Goal: Information Seeking & Learning: Learn about a topic

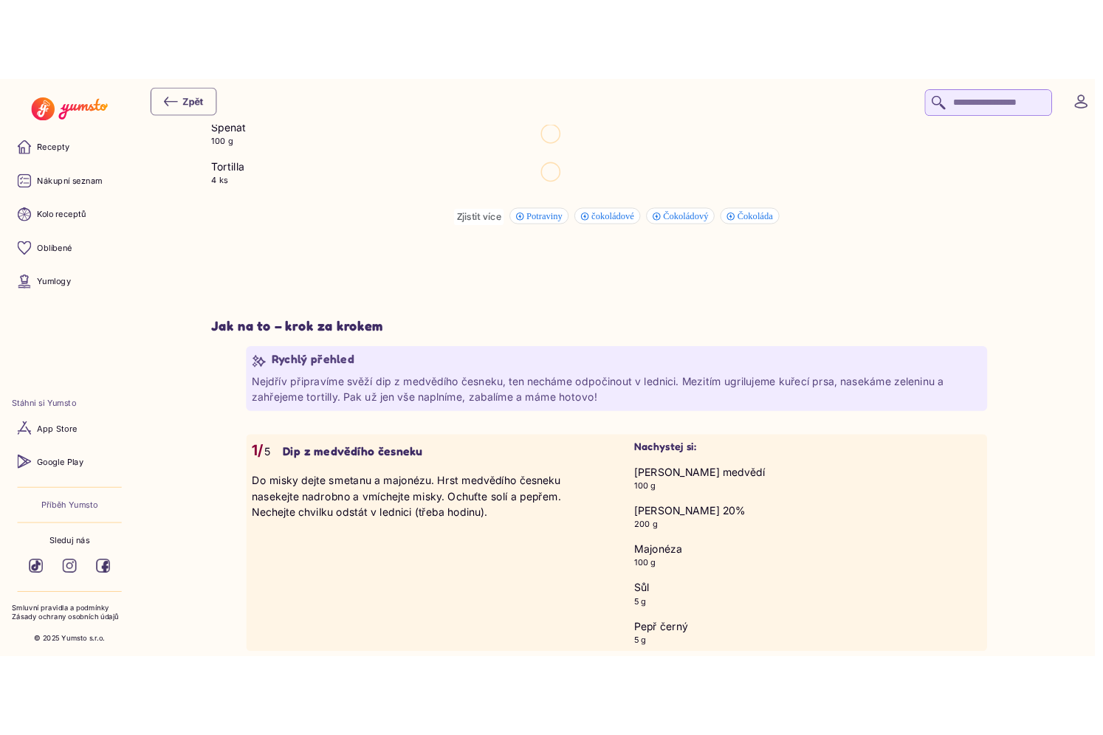
scroll to position [1370, 0]
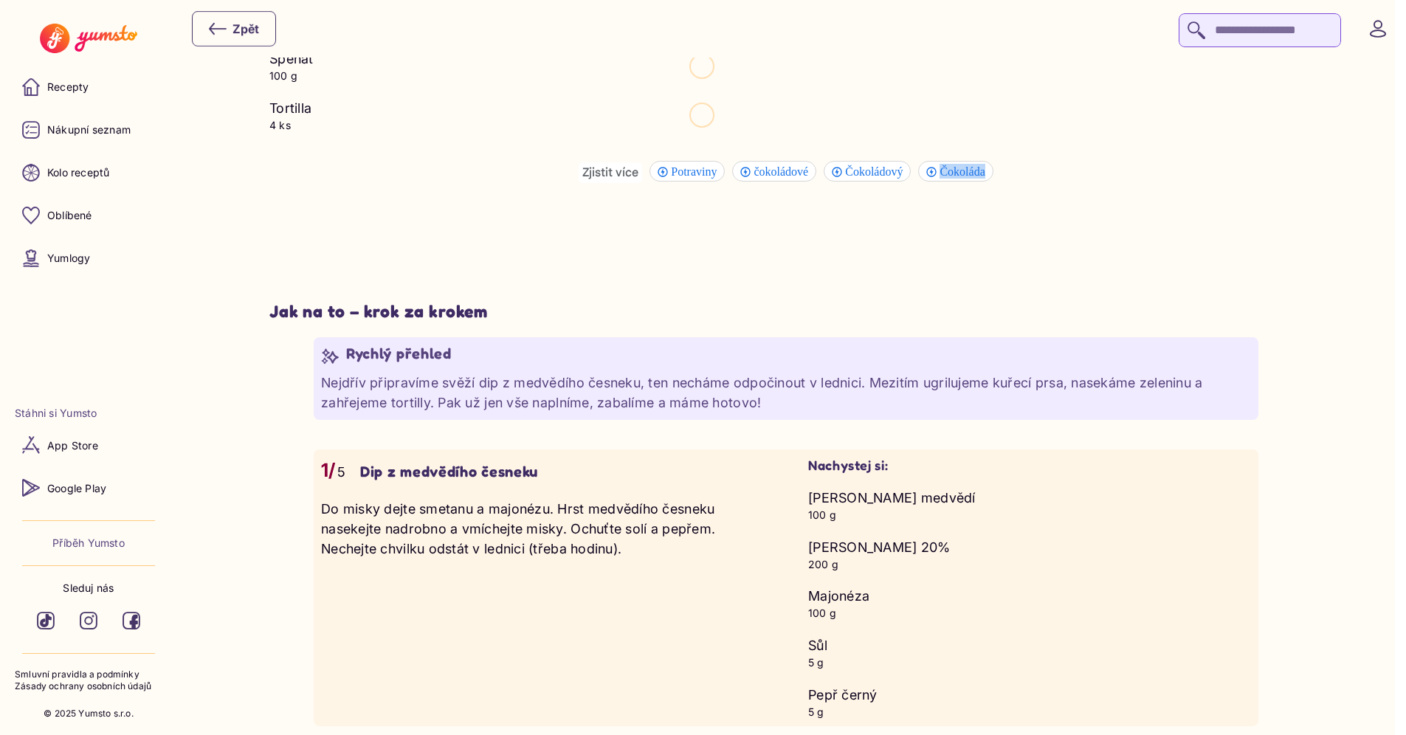
drag, startPoint x: 605, startPoint y: 172, endPoint x: 669, endPoint y: 186, distance: 65.0
click at [669, 186] on div "Zjistit více Potraviny čokoládové Čokoládový Čokoláda" at bounding box center [786, 216] width 886 height 109
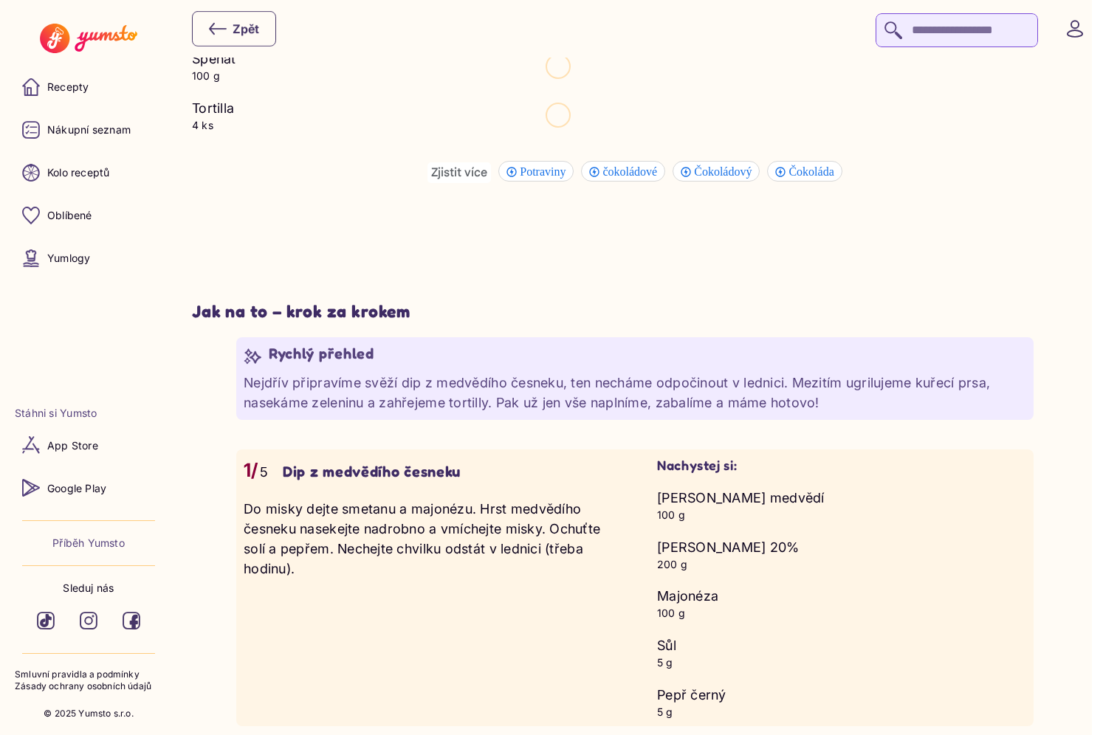
click at [631, 172] on span "čokoládové" at bounding box center [631, 171] width 59 height 13
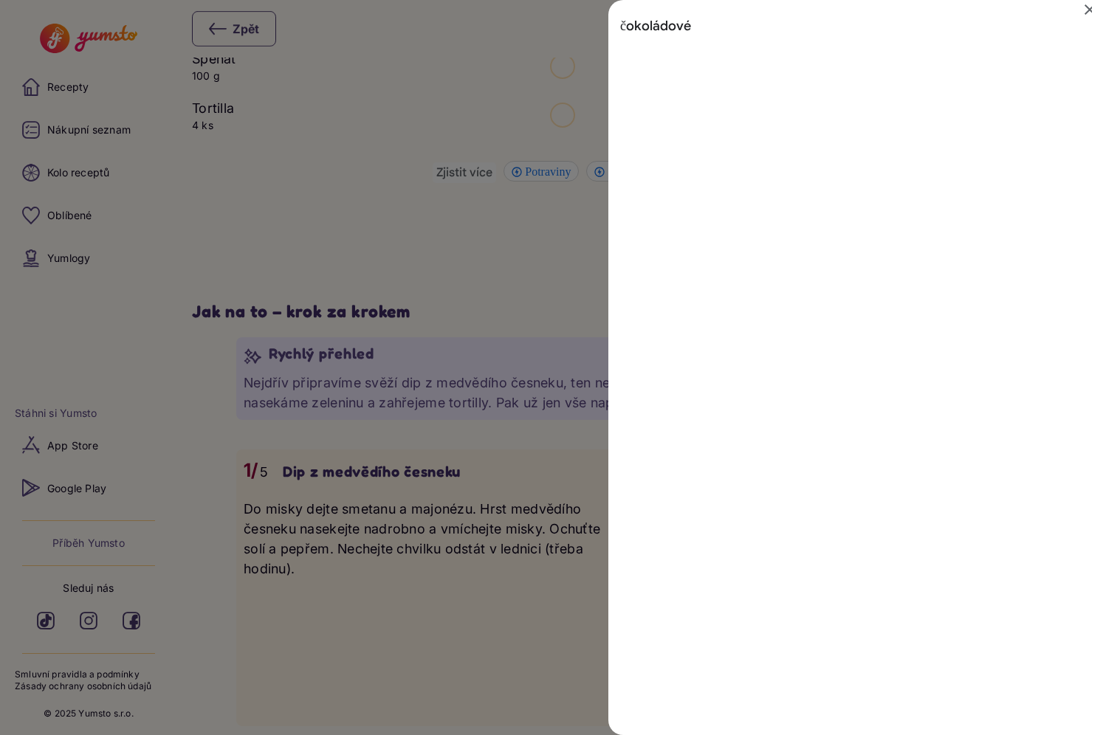
scroll to position [0, 0]
click at [470, 240] on div "Výsledky hledání pro čokoládové" at bounding box center [551, 367] width 1103 height 735
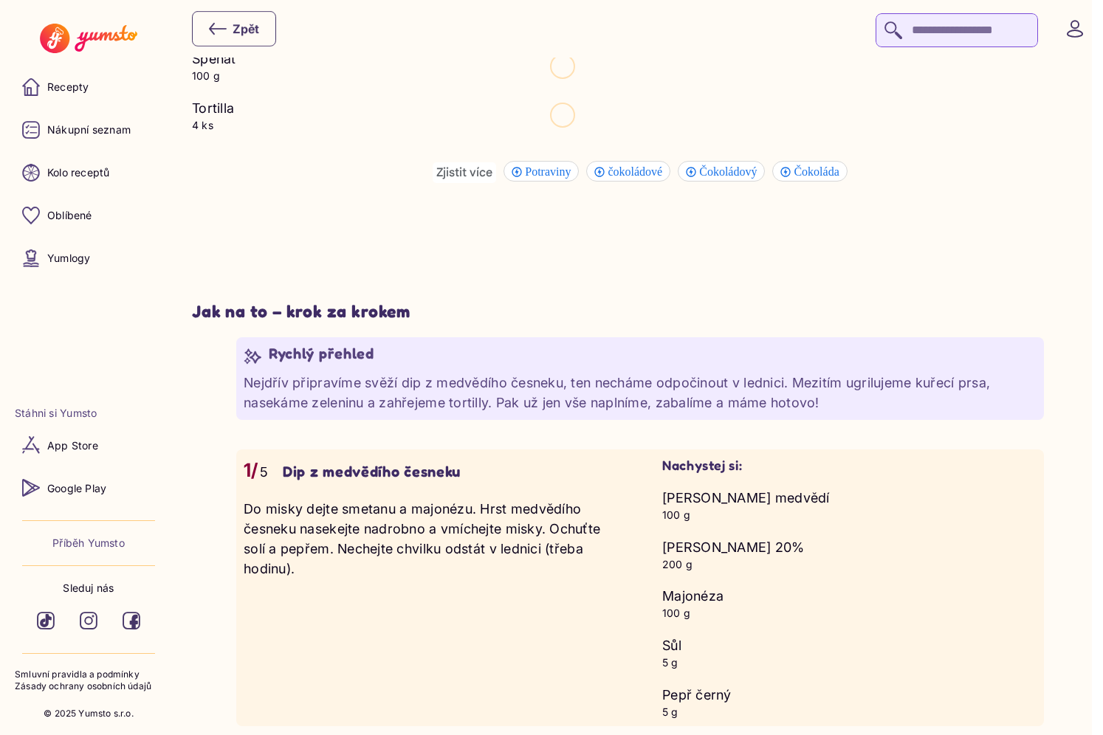
click at [818, 173] on span "Čokoláda" at bounding box center [818, 171] width 49 height 13
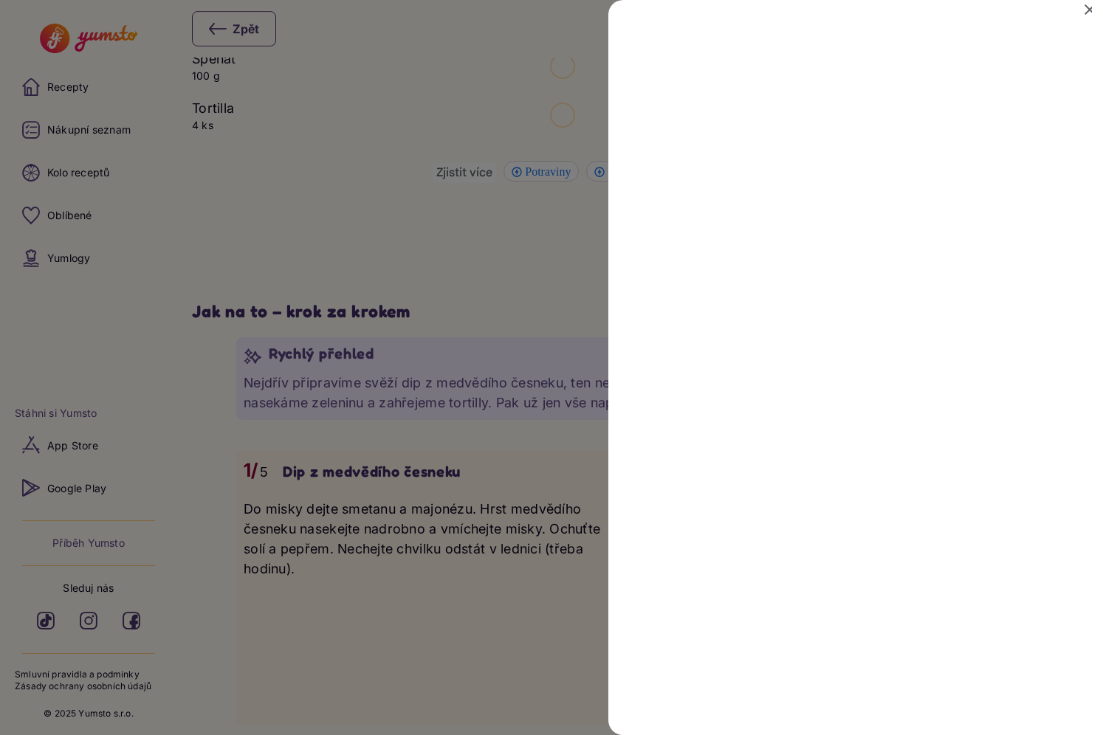
click at [487, 319] on div "Výsledky hledání pro Čokoláda" at bounding box center [551, 367] width 1103 height 735
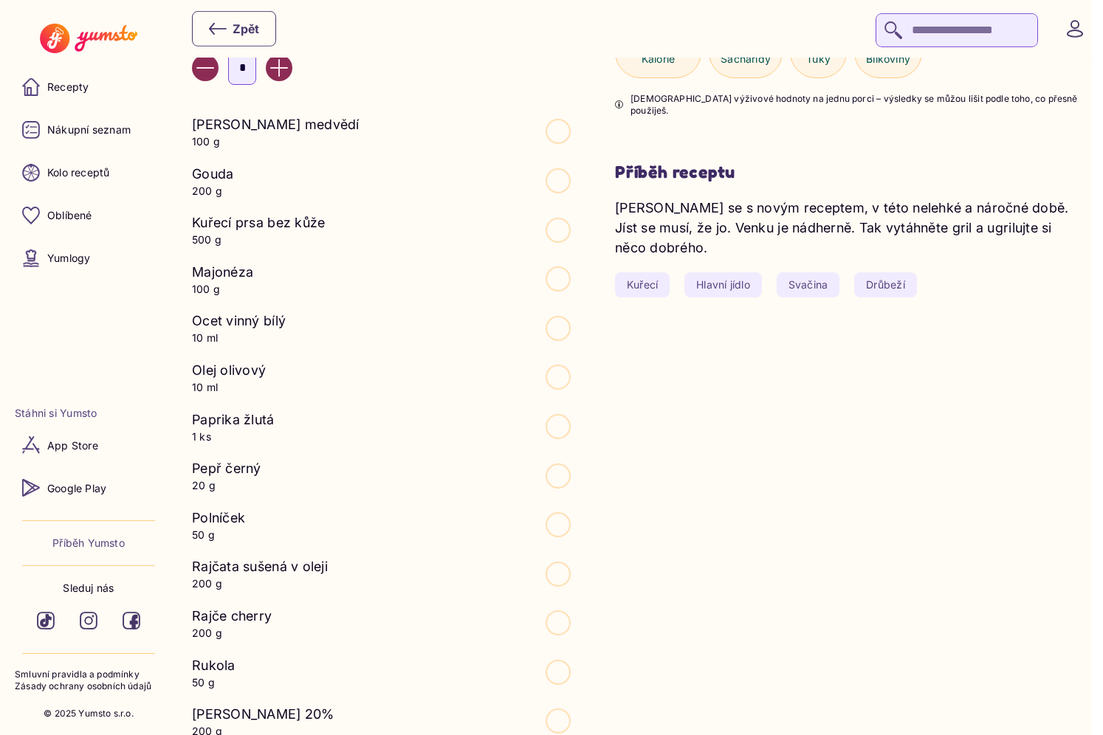
scroll to position [1075, 0]
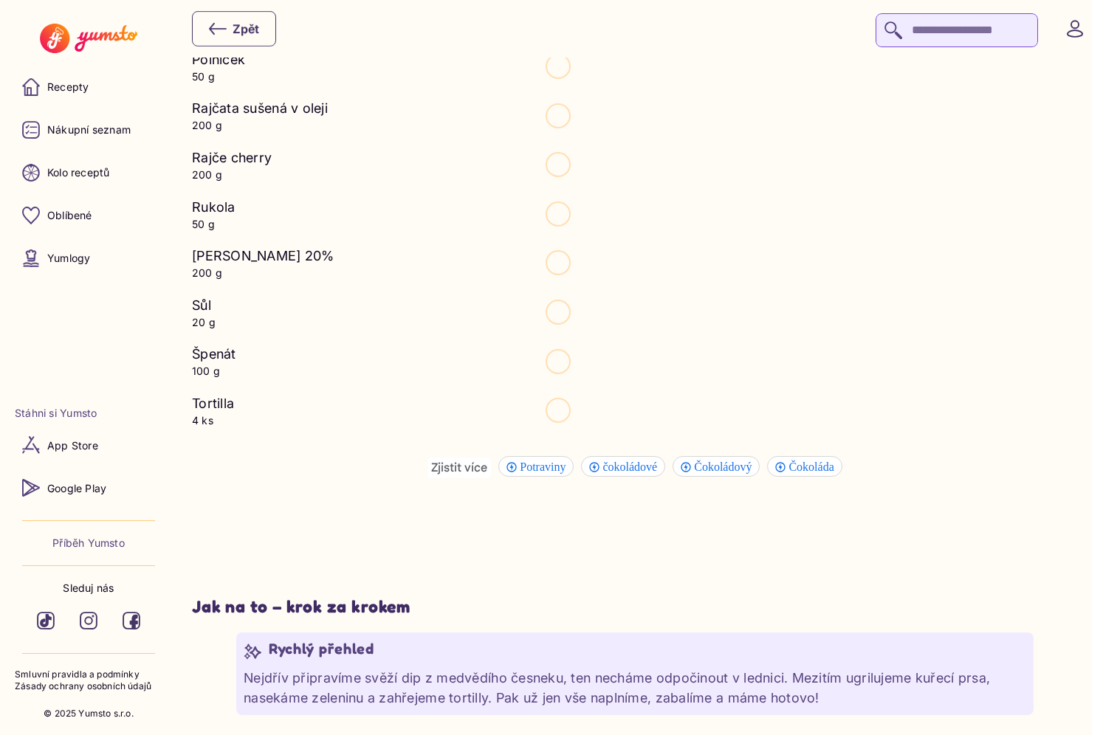
click at [463, 470] on div "Zjistit více" at bounding box center [458, 468] width 63 height 21
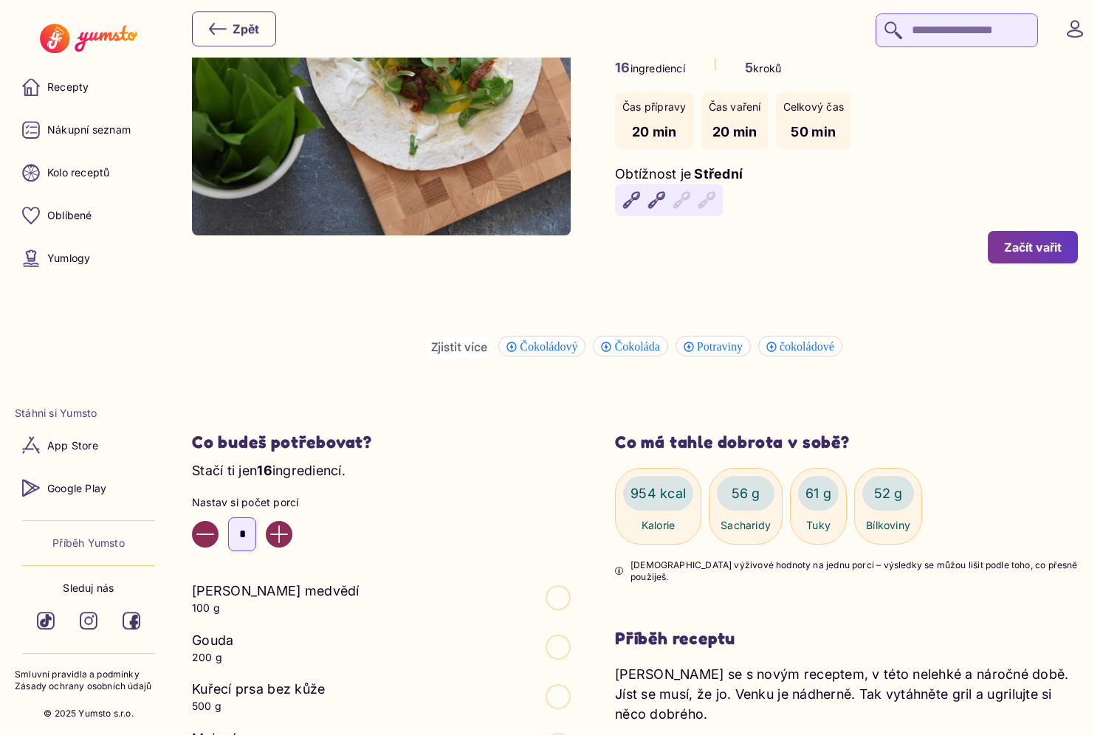
scroll to position [47, 0]
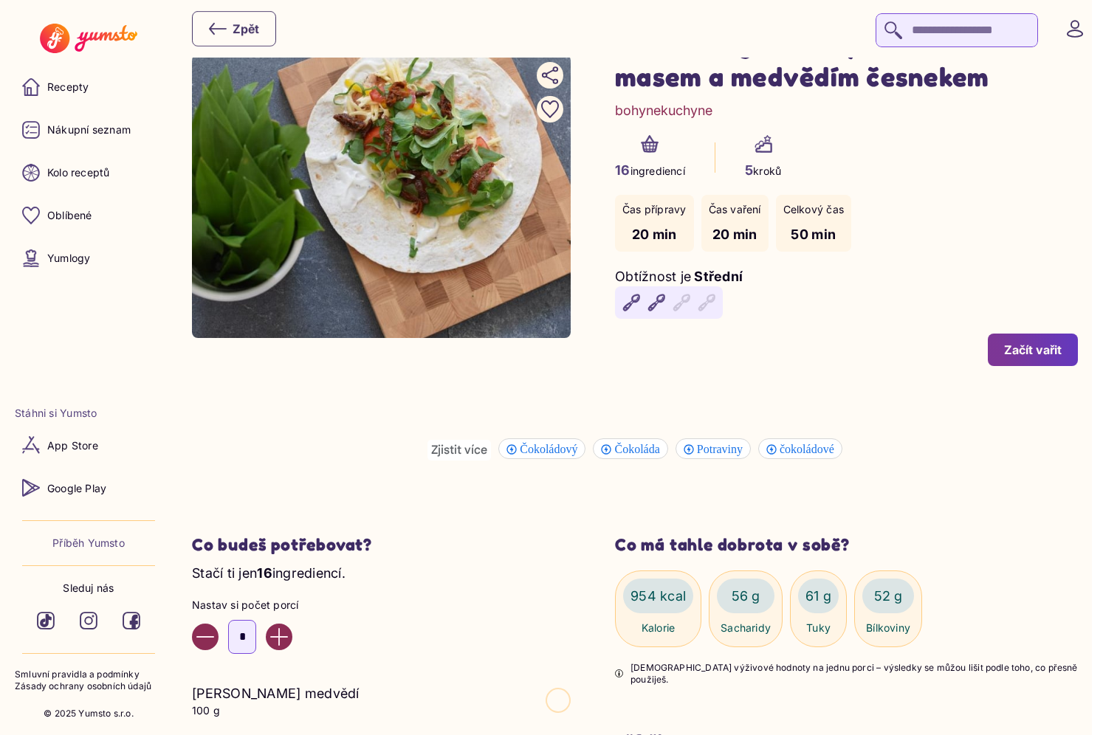
click at [571, 449] on span "Čokoládový" at bounding box center [551, 449] width 62 height 13
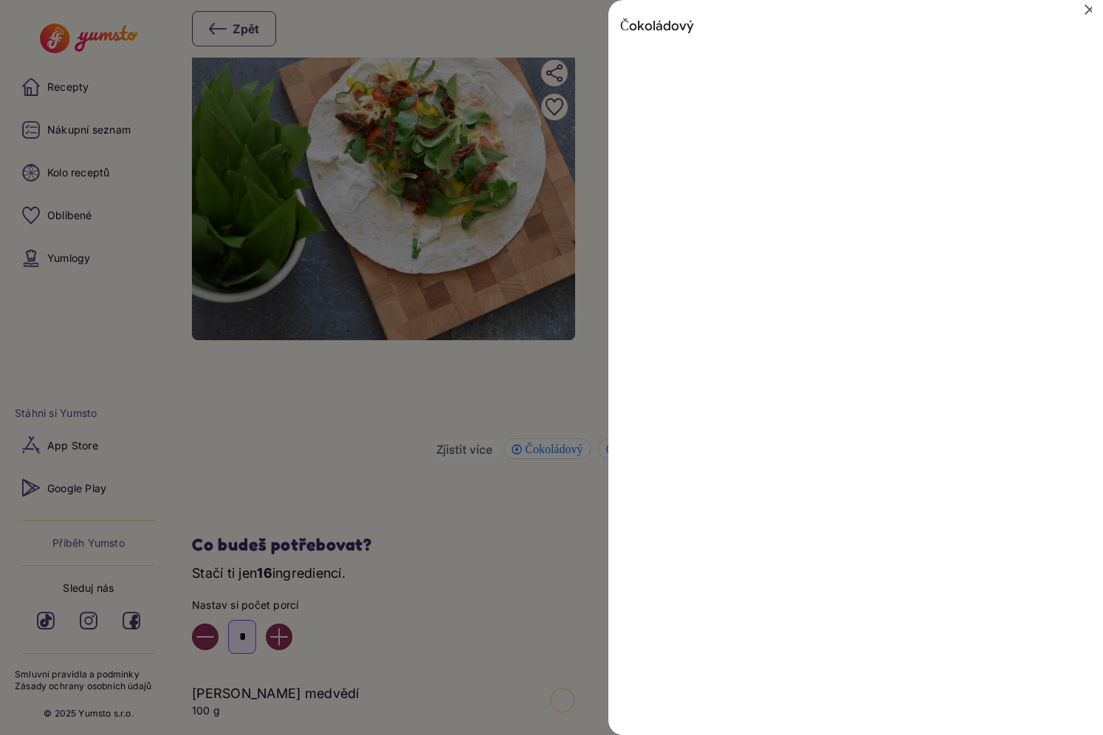
scroll to position [0, 0]
click at [381, 393] on div "Výsledky hledání pro Čokoládový" at bounding box center [551, 367] width 1103 height 735
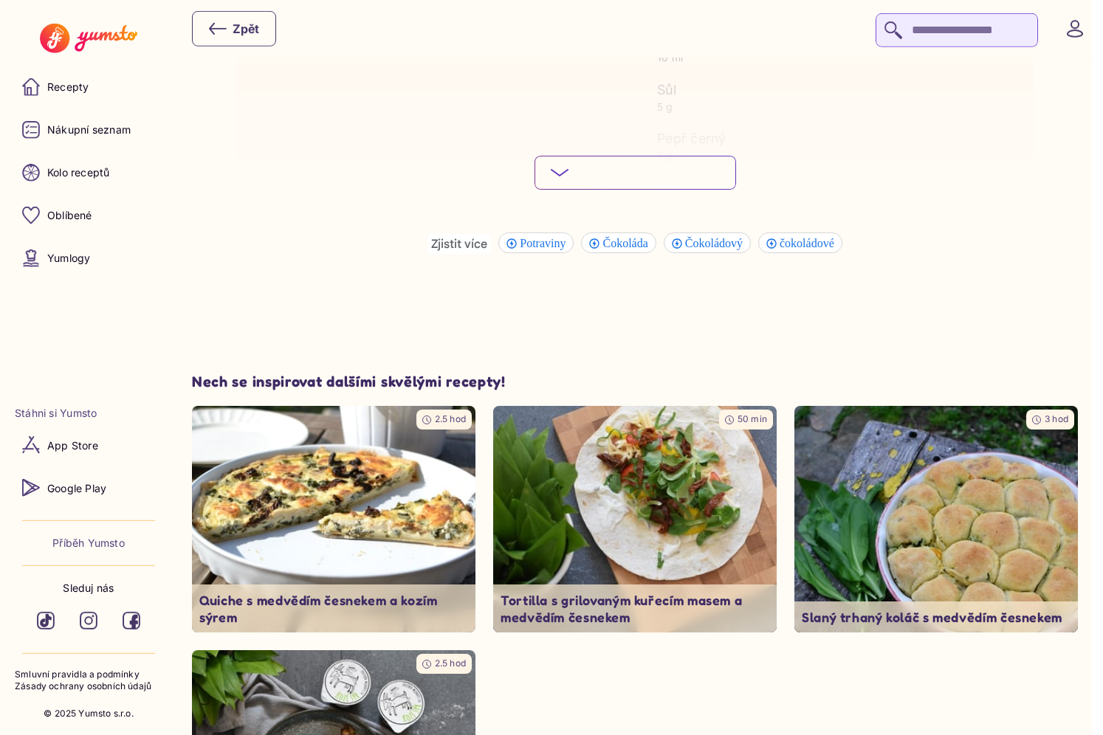
scroll to position [2717, 0]
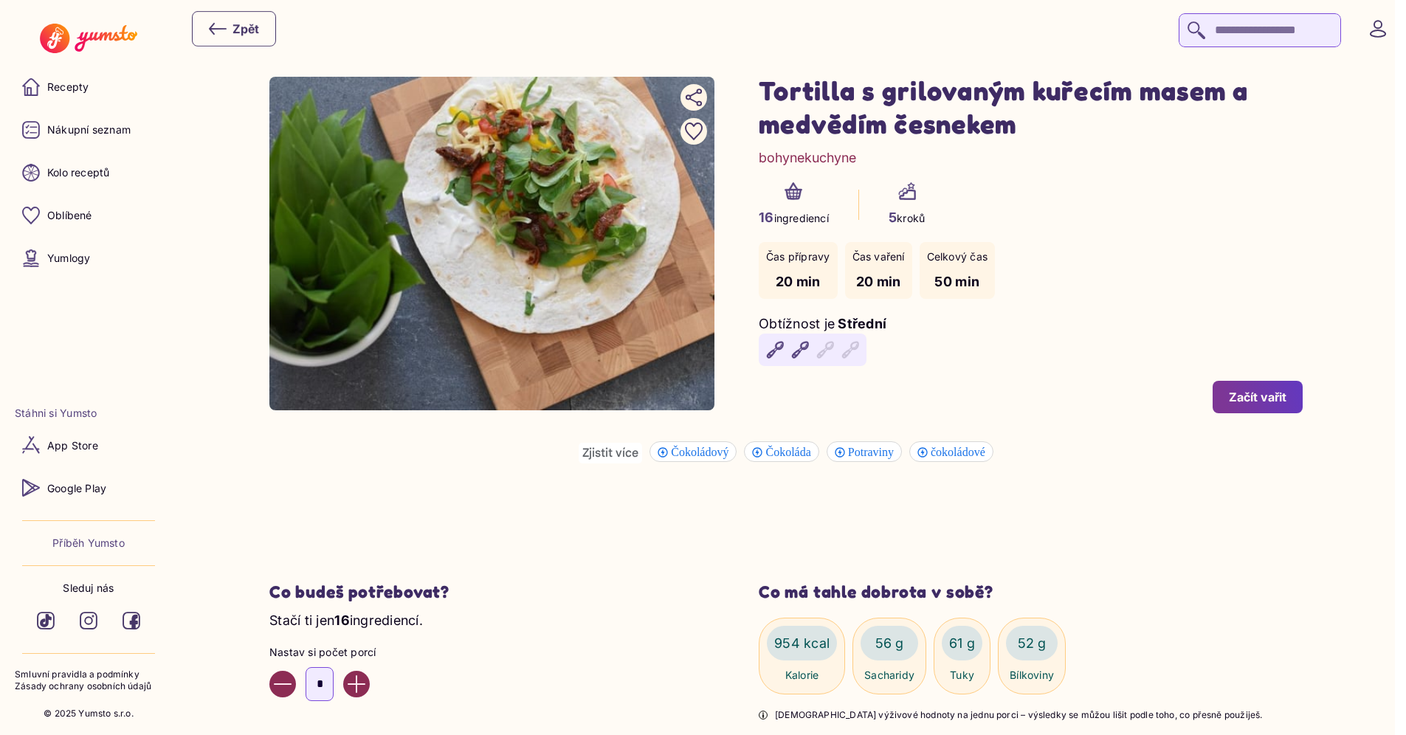
click at [1102, 224] on div "16 ingrediencí 5 kroků" at bounding box center [1031, 204] width 544 height 45
